Goal: Navigation & Orientation: Go to known website

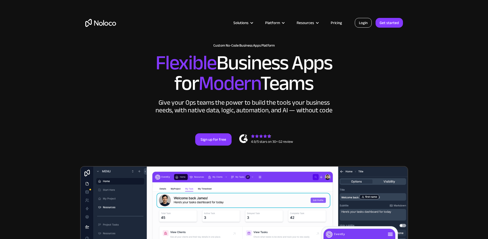
click at [360, 21] on link "Login" at bounding box center [363, 23] width 17 height 10
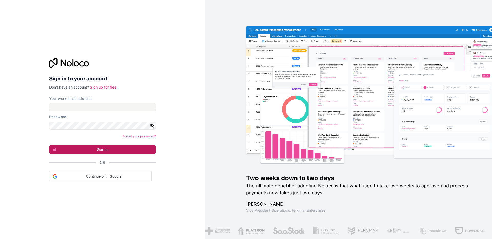
click at [109, 147] on button "Sign in" at bounding box center [102, 149] width 107 height 9
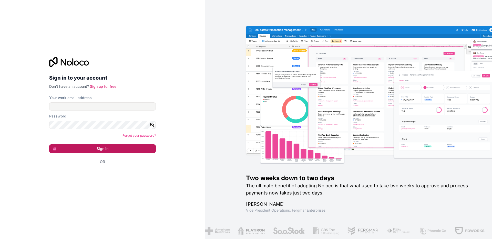
click at [106, 148] on button "Sign in" at bounding box center [102, 148] width 107 height 9
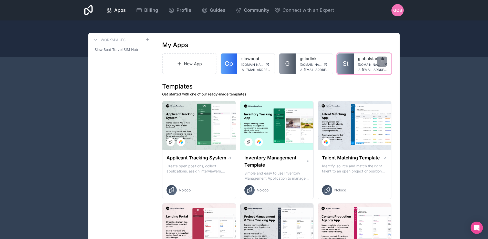
click at [362, 59] on link "globalstarlink" at bounding box center [372, 59] width 29 height 6
